Goal: Transaction & Acquisition: Purchase product/service

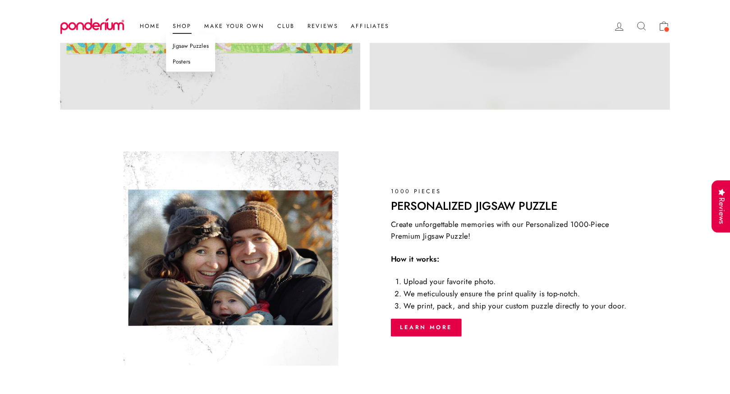
scroll to position [778, 0]
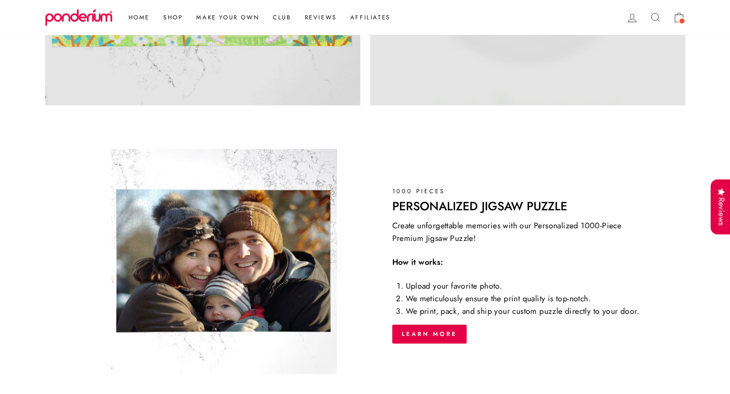
click at [320, 242] on img at bounding box center [223, 261] width 225 height 225
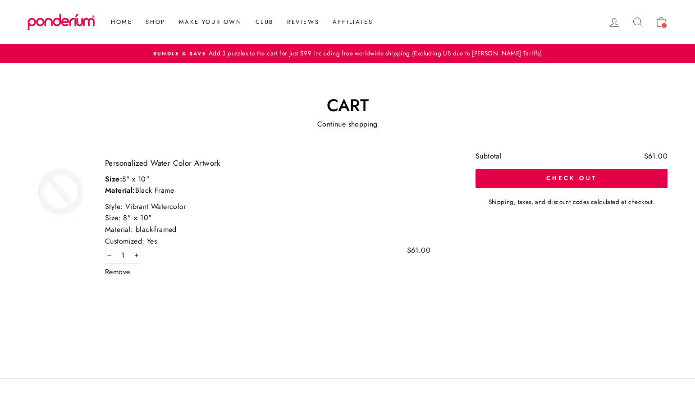
click at [119, 271] on link "Remove" at bounding box center [117, 272] width 25 height 7
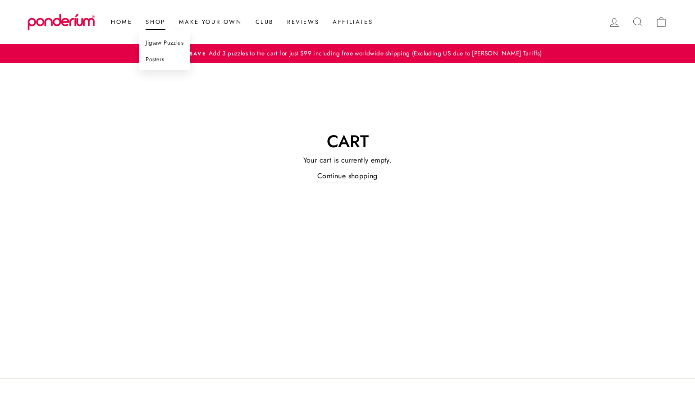
click at [160, 62] on link "Posters" at bounding box center [164, 59] width 51 height 17
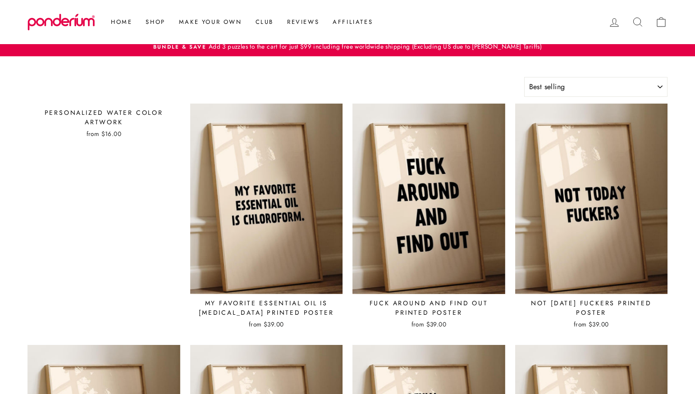
select select "best-selling"
click at [138, 128] on div "Personalized Water Color Artwork from $16.00" at bounding box center [103, 122] width 153 height 37
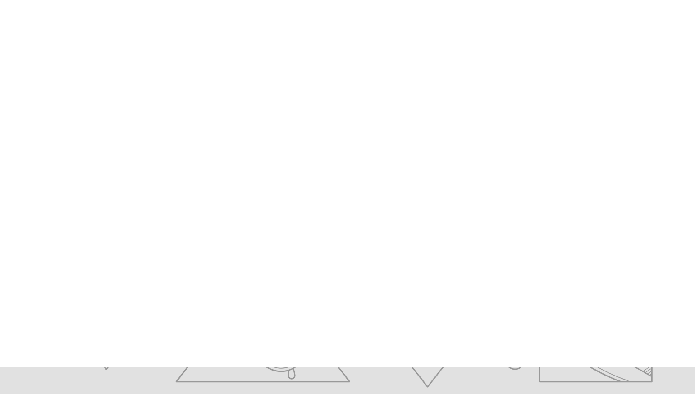
scroll to position [106, 0]
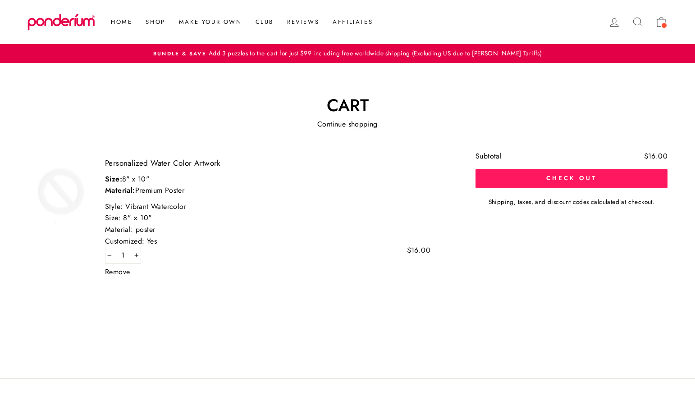
click at [579, 185] on button "Check out" at bounding box center [571, 178] width 192 height 19
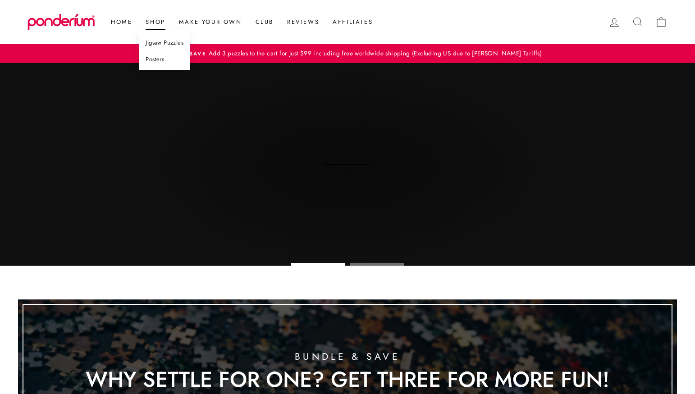
click at [155, 57] on link "Posters" at bounding box center [164, 59] width 51 height 17
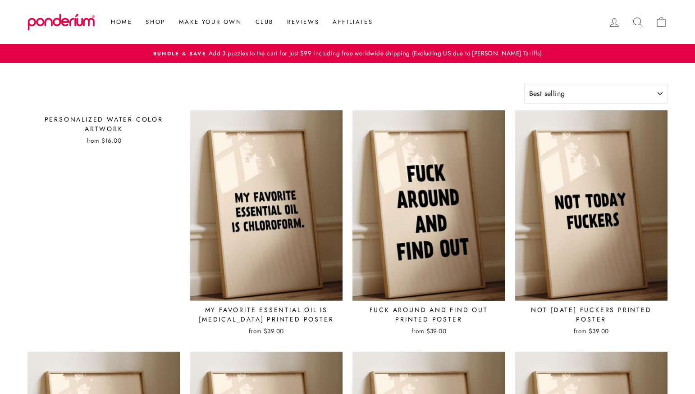
select select "best-selling"
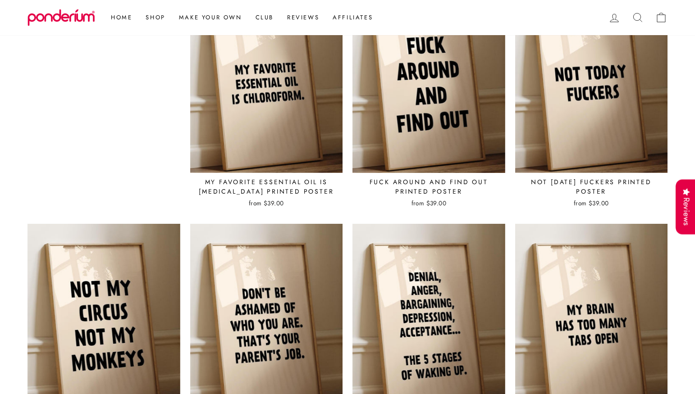
scroll to position [77, 0]
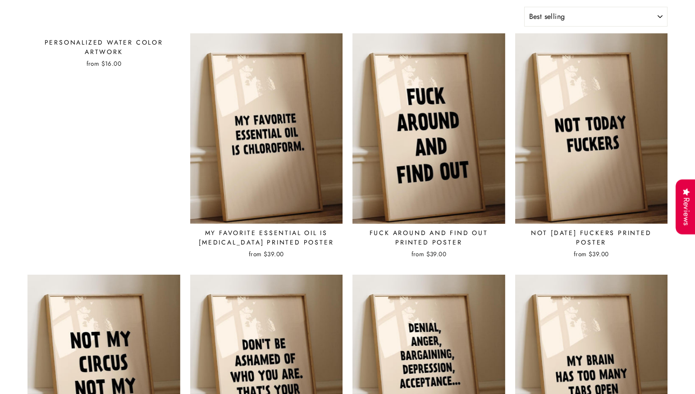
click at [107, 63] on div "from $16.00" at bounding box center [103, 63] width 153 height 9
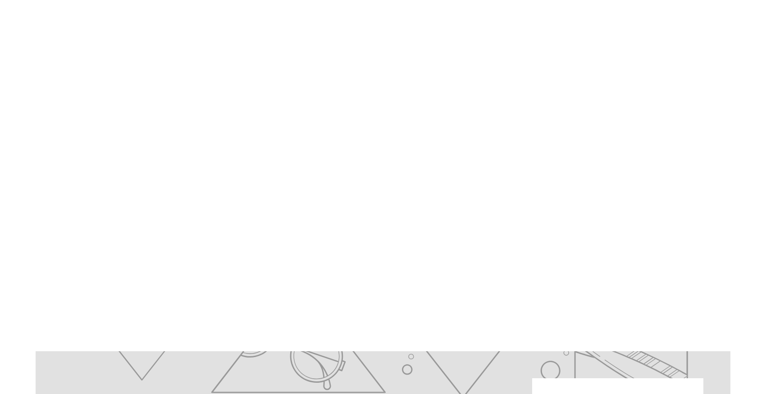
scroll to position [110, 0]
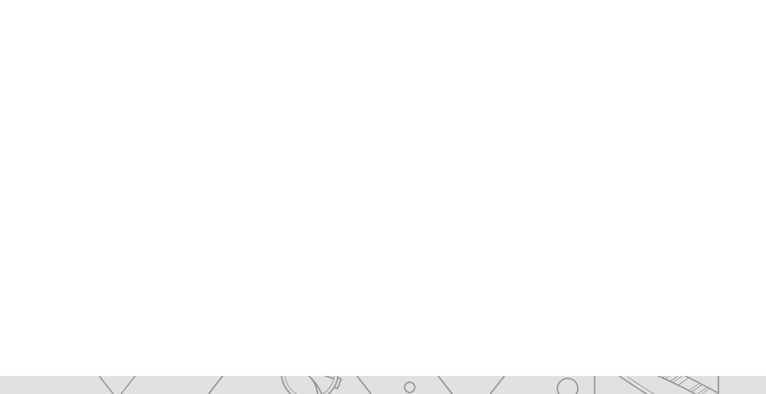
scroll to position [72, 0]
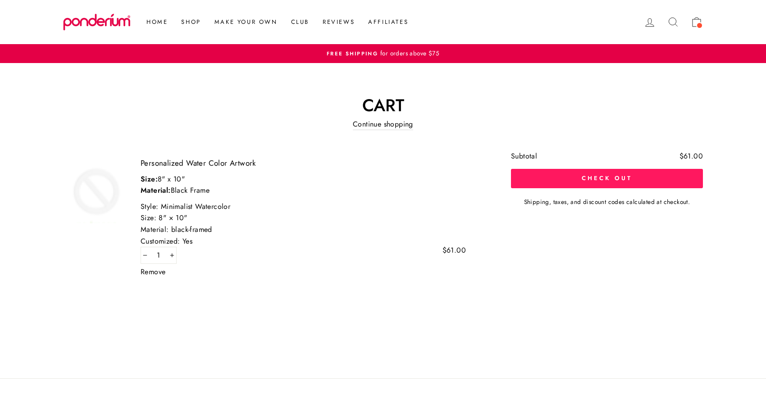
click at [552, 186] on button "Check out" at bounding box center [607, 178] width 192 height 19
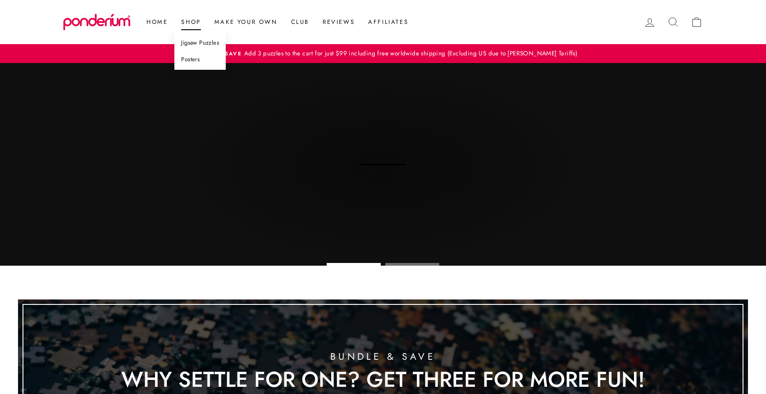
click at [194, 61] on link "Posters" at bounding box center [199, 59] width 51 height 17
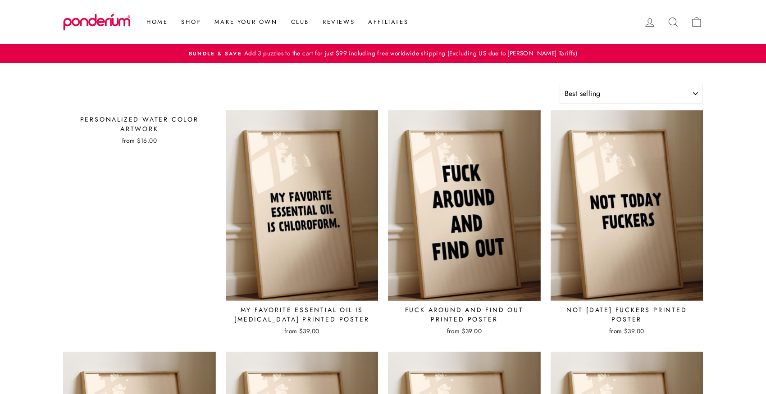
select select "best-selling"
click at [144, 137] on div "from $16.00" at bounding box center [139, 140] width 153 height 9
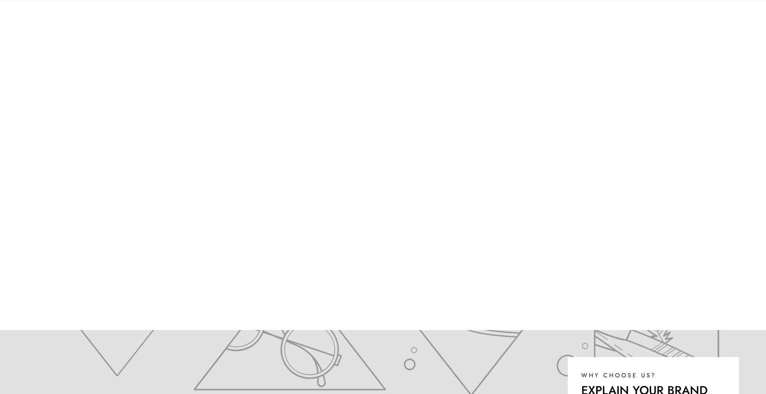
scroll to position [147, 0]
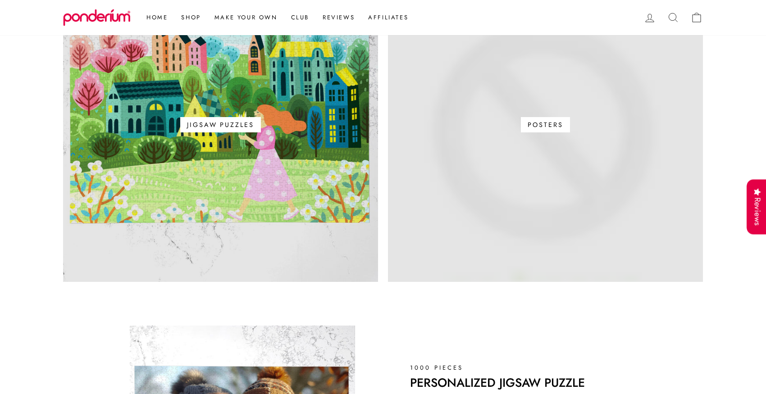
scroll to position [786, 0]
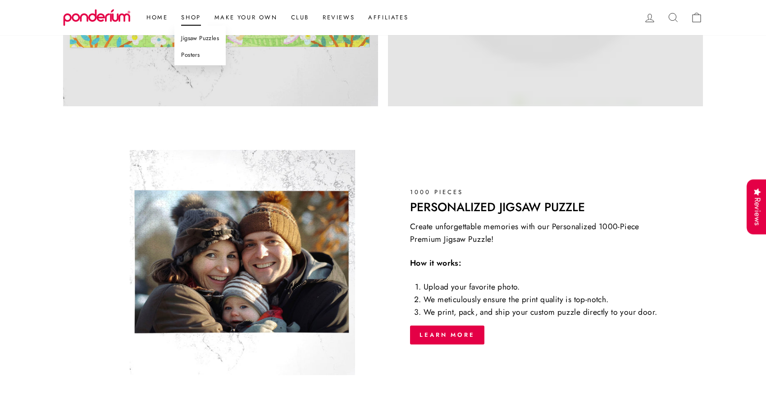
click at [197, 53] on link "Posters" at bounding box center [199, 55] width 51 height 17
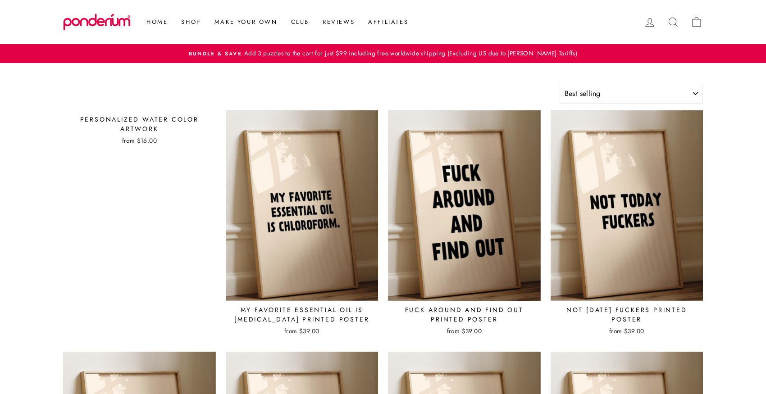
select select "best-selling"
click at [142, 122] on div "Personalized Water Color Artwork" at bounding box center [139, 124] width 153 height 19
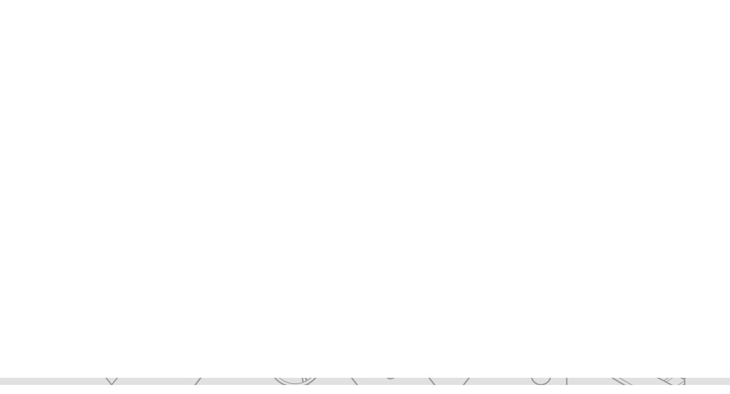
scroll to position [81, 0]
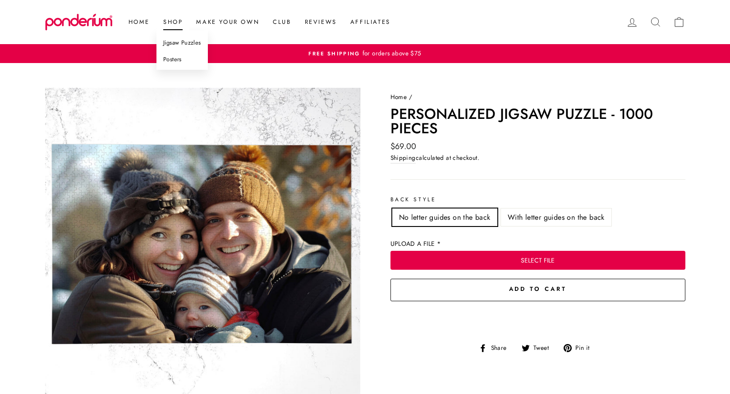
click at [171, 57] on link "Posters" at bounding box center [181, 59] width 51 height 17
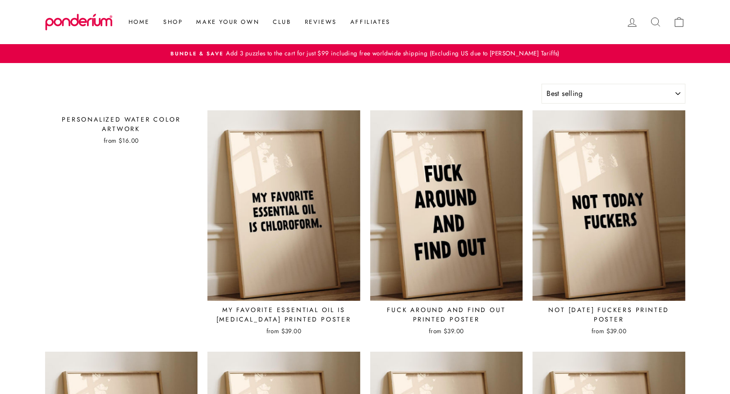
select select "best-selling"
click at [123, 130] on div "Personalized Water Color Artwork" at bounding box center [121, 124] width 153 height 19
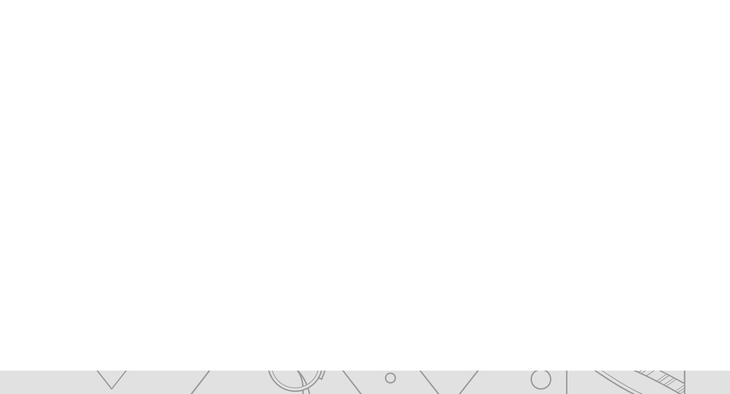
scroll to position [92, 0]
